Goal: Transaction & Acquisition: Purchase product/service

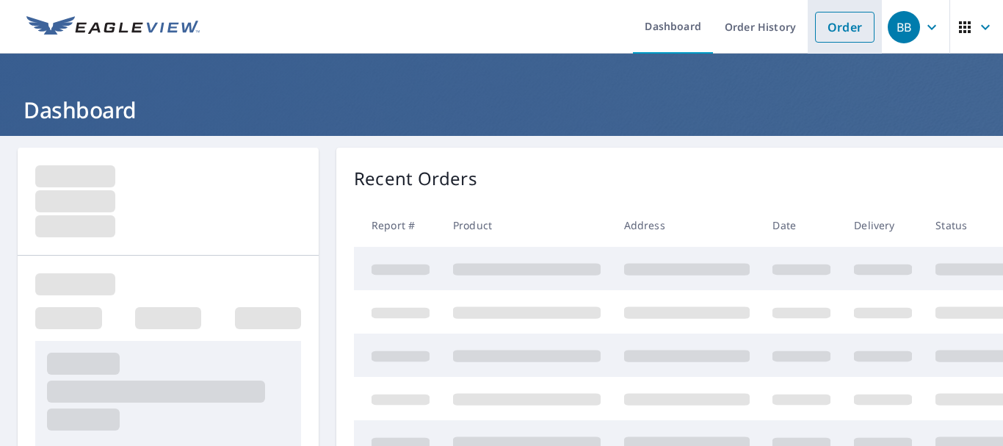
click at [808, 36] on li "Order" at bounding box center [845, 27] width 74 height 54
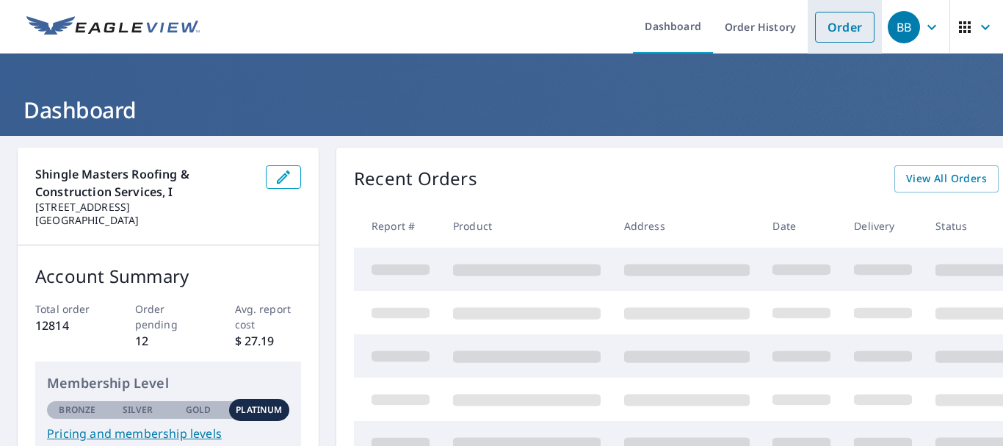
click at [832, 23] on link "Order" at bounding box center [844, 27] width 59 height 31
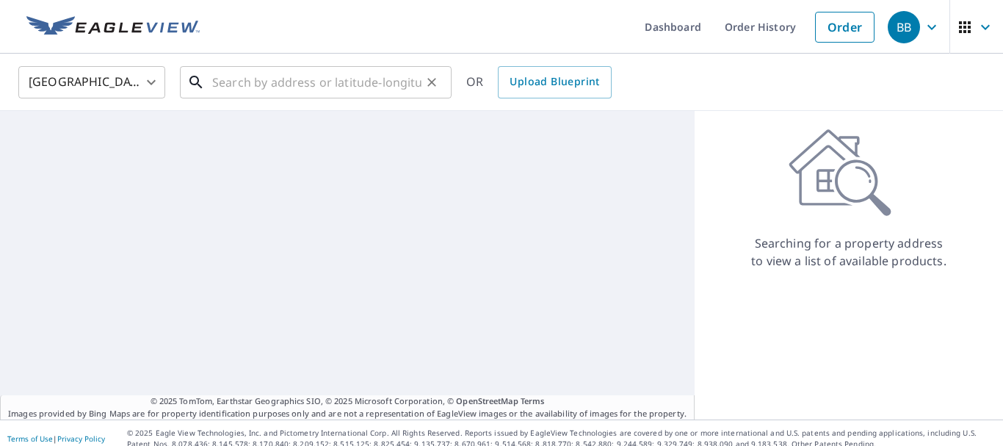
click at [320, 87] on input "text" at bounding box center [316, 82] width 209 height 41
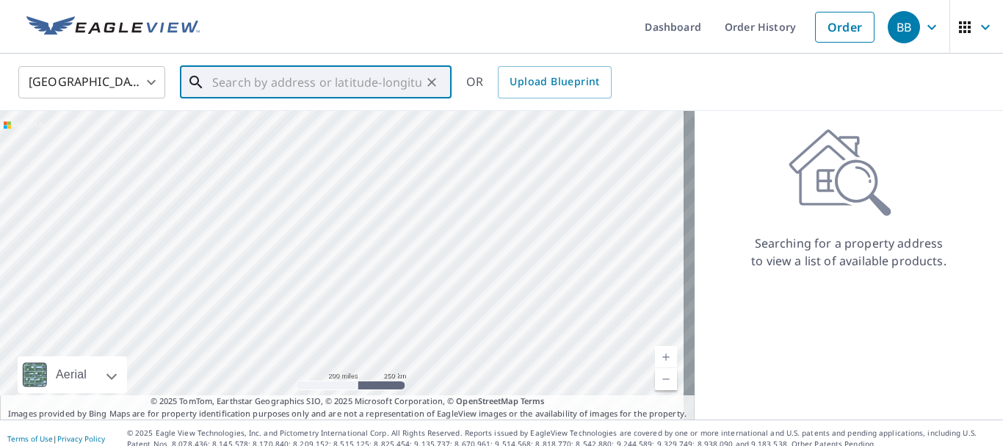
paste input "[STREET_ADDRESS]"
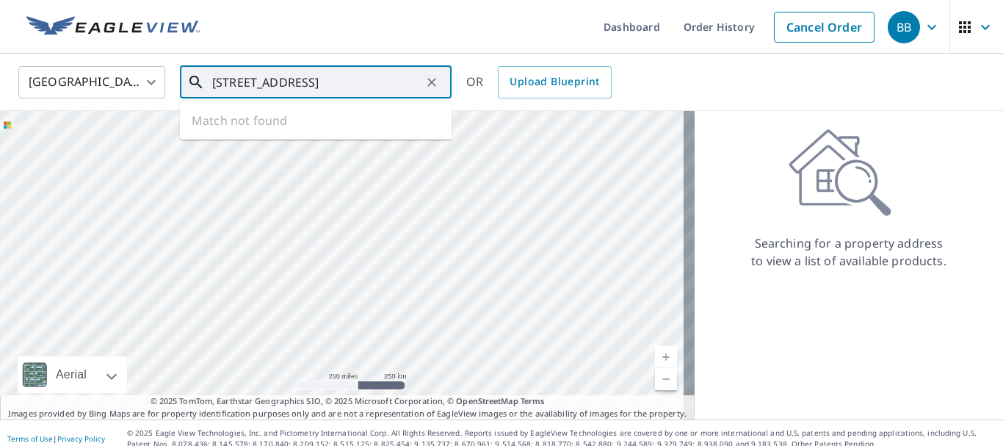
scroll to position [0, 26]
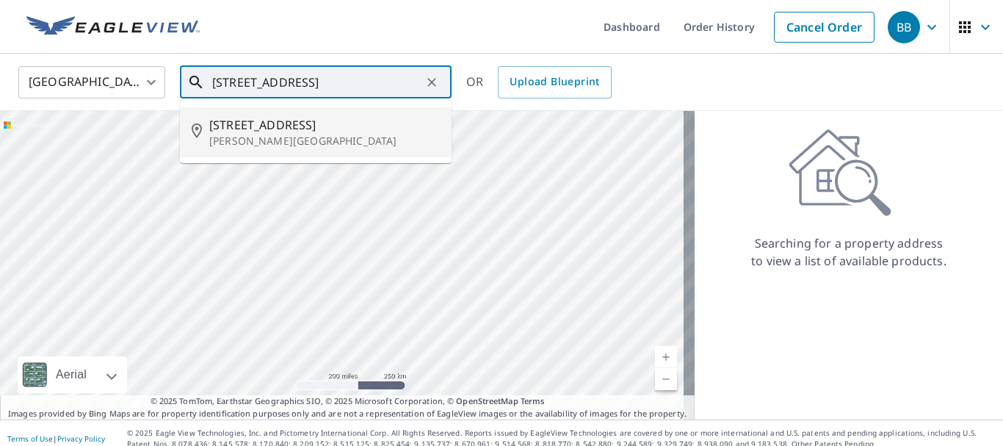
click at [312, 138] on p "[PERSON_NAME][GEOGRAPHIC_DATA]" at bounding box center [324, 141] width 231 height 15
type input "[STREET_ADDRESS]"
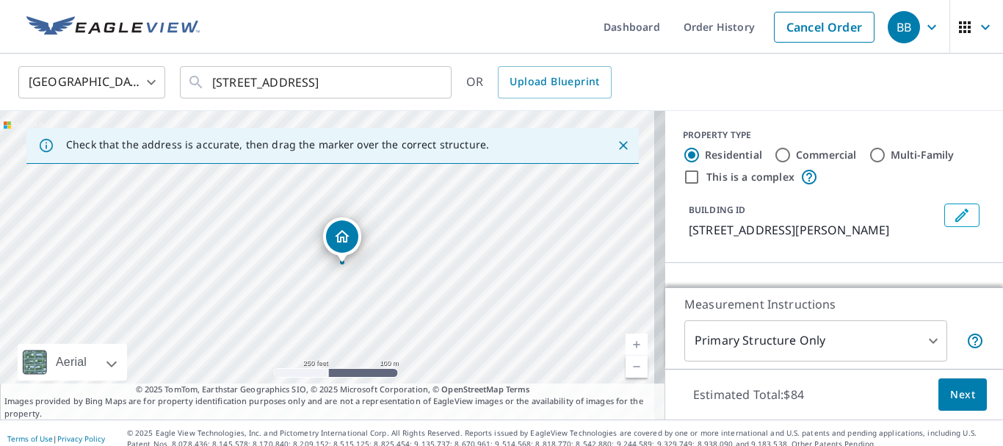
click at [626, 348] on link "Current Level 17, Zoom In" at bounding box center [637, 344] width 22 height 22
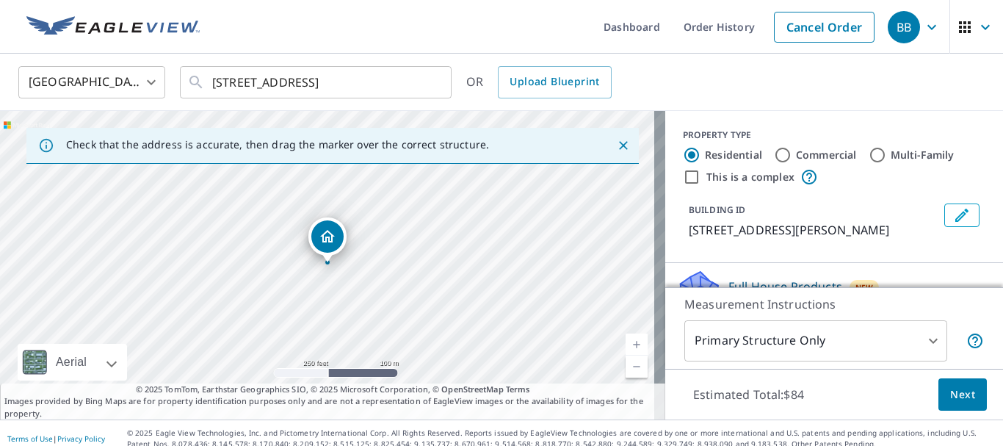
click at [626, 348] on link "Current Level 17, Zoom In" at bounding box center [637, 344] width 22 height 22
click at [626, 348] on link "Current Level 19, Zoom In" at bounding box center [637, 344] width 22 height 22
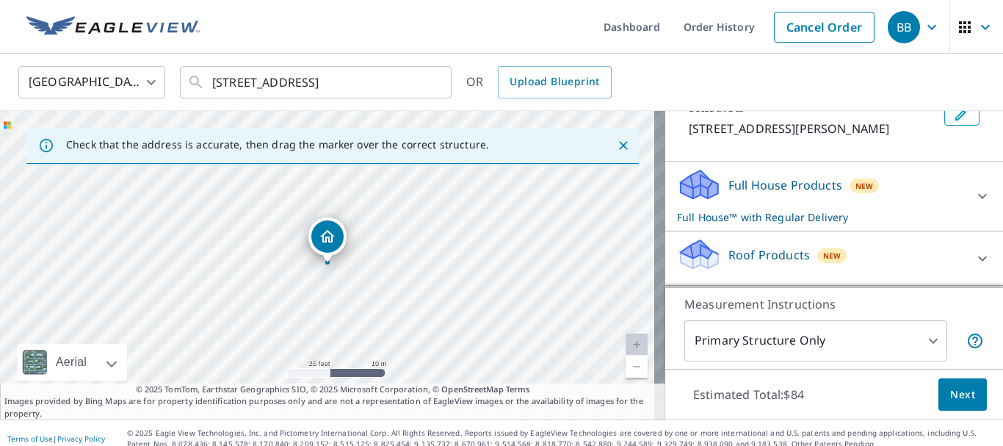
scroll to position [130, 0]
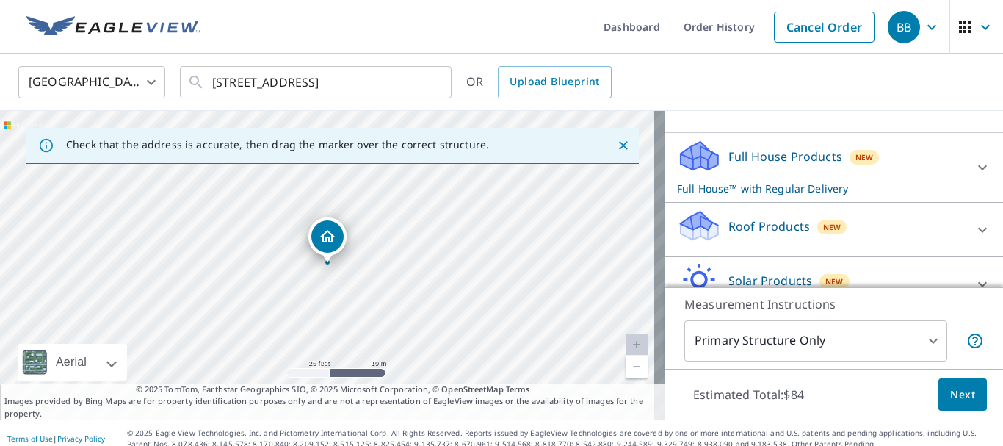
click at [910, 242] on div "Roof Products New" at bounding box center [821, 230] width 288 height 42
click at [775, 261] on div "Premium $21.75 - $69.5" at bounding box center [834, 271] width 314 height 42
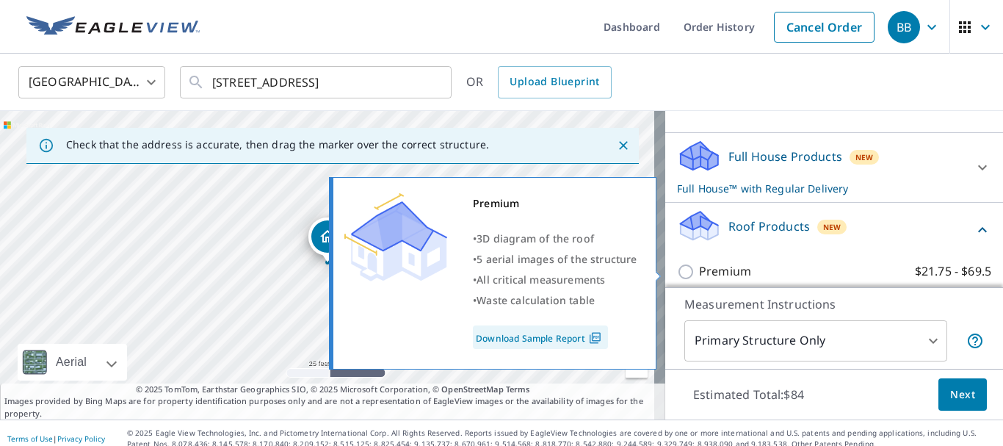
click at [711, 274] on p "Premium" at bounding box center [725, 271] width 52 height 18
click at [699, 274] on input "Premium $21.75 - $69.5" at bounding box center [688, 272] width 22 height 18
checkbox input "true"
checkbox input "false"
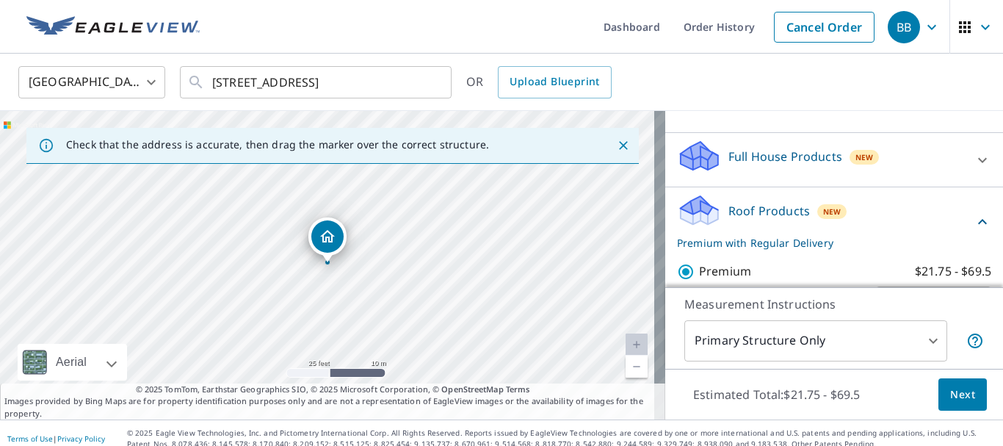
click at [938, 401] on button "Next" at bounding box center [962, 394] width 48 height 33
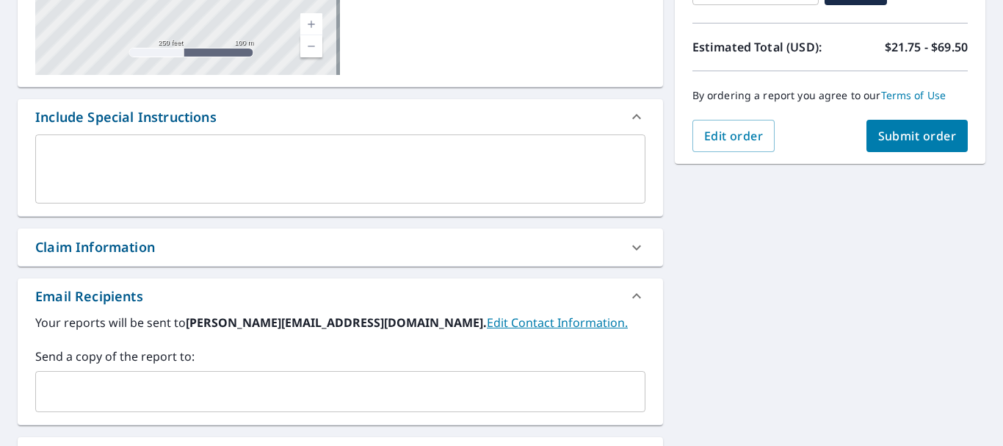
scroll to position [303, 0]
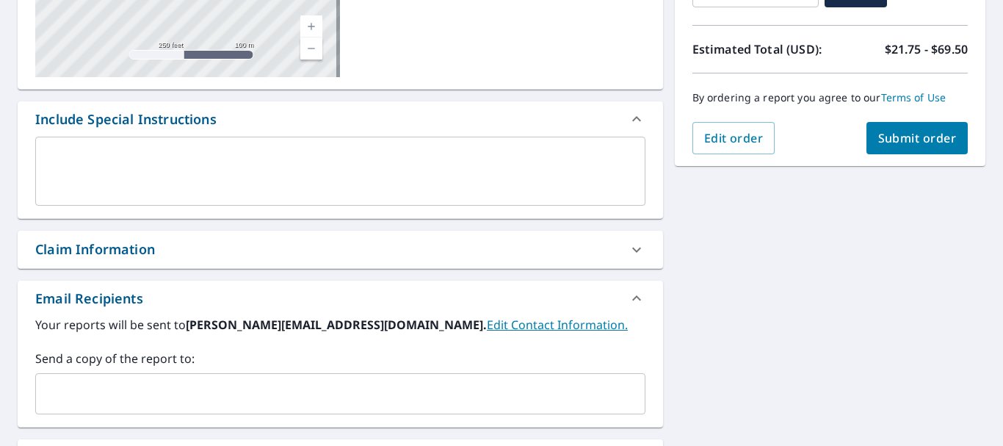
click at [461, 396] on input "text" at bounding box center [329, 394] width 575 height 28
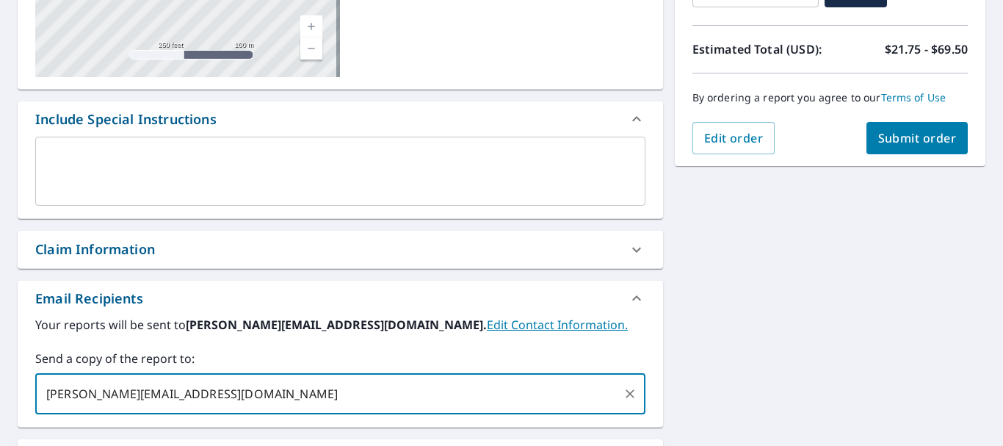
type input "[PERSON_NAME][EMAIL_ADDRESS][DOMAIN_NAME]"
click at [916, 142] on span "Submit order" at bounding box center [917, 138] width 79 height 16
checkbox input "true"
